Goal: Complete application form: Complete application form

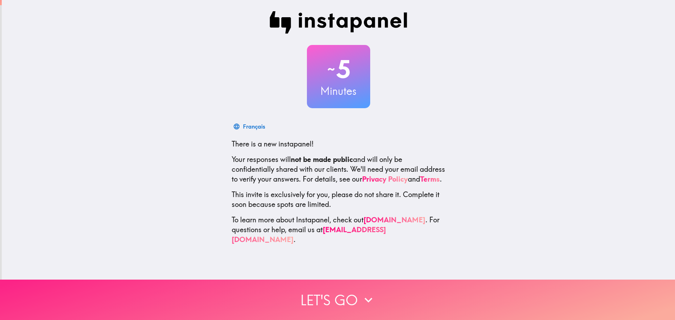
click at [325, 289] on button "Let's go" at bounding box center [337, 300] width 675 height 40
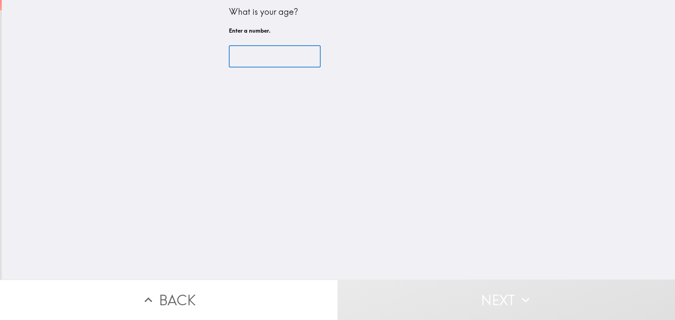
click at [261, 57] on input "number" at bounding box center [275, 57] width 92 height 22
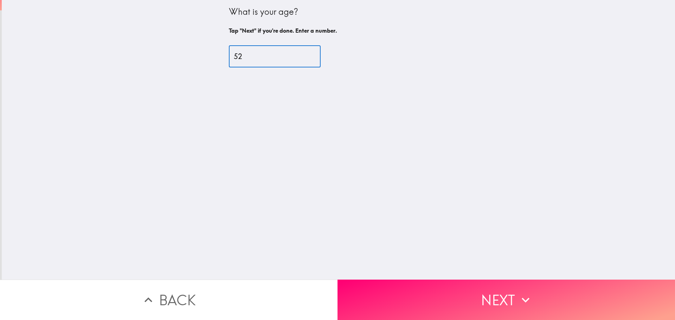
type input "52"
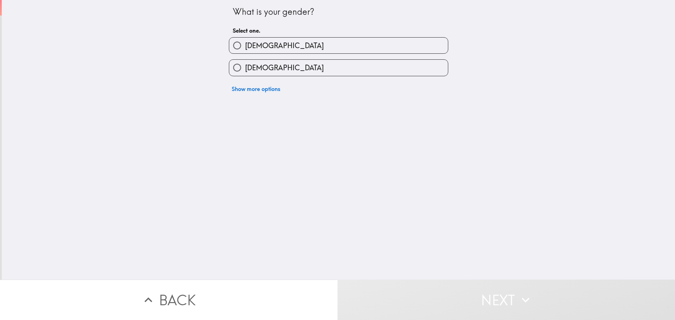
click at [250, 69] on span "[DEMOGRAPHIC_DATA]" at bounding box center [284, 68] width 79 height 10
click at [245, 69] on input "[DEMOGRAPHIC_DATA]" at bounding box center [237, 68] width 16 height 16
radio input "true"
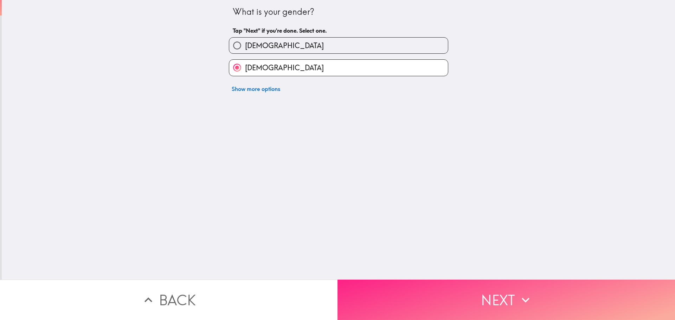
click at [502, 298] on button "Next" at bounding box center [507, 300] width 338 height 40
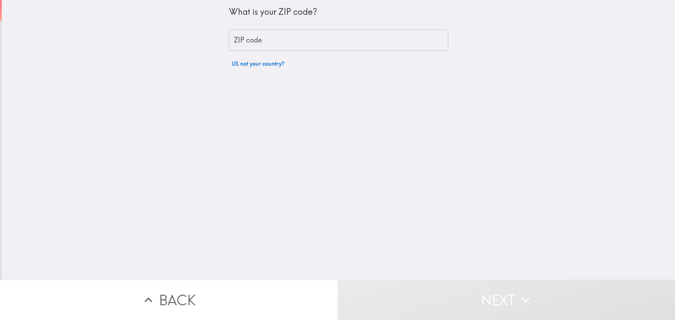
click at [242, 43] on input "ZIP code" at bounding box center [338, 41] width 219 height 22
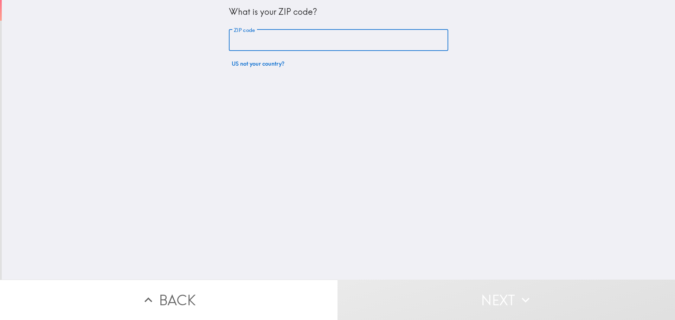
type input "65742"
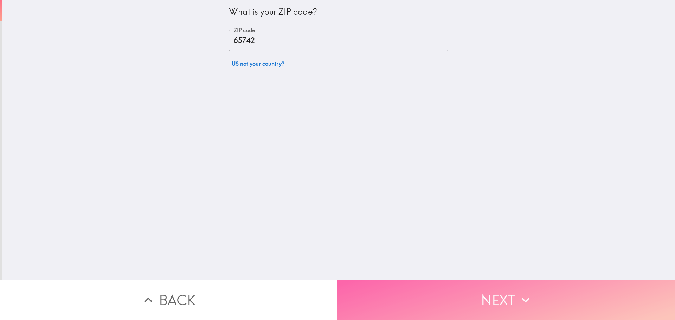
click at [475, 286] on button "Next" at bounding box center [507, 300] width 338 height 40
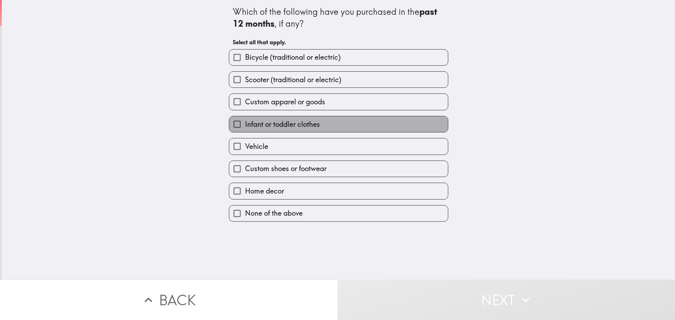
click at [337, 121] on label "Infant or toddler clothes" at bounding box center [338, 124] width 219 height 16
click at [245, 121] on input "Infant or toddler clothes" at bounding box center [237, 124] width 16 height 16
checkbox input "true"
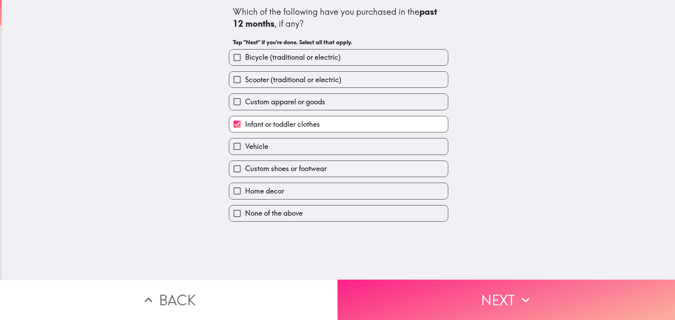
click at [486, 299] on button "Next" at bounding box center [507, 300] width 338 height 40
